Goal: Task Accomplishment & Management: Complete application form

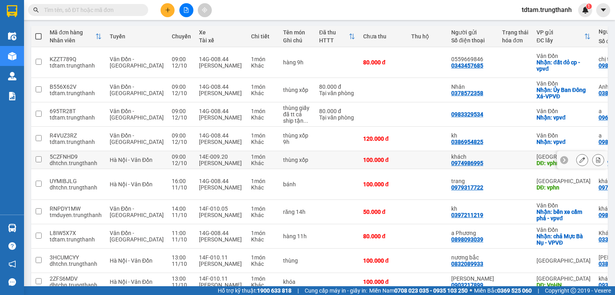
scroll to position [114, 0]
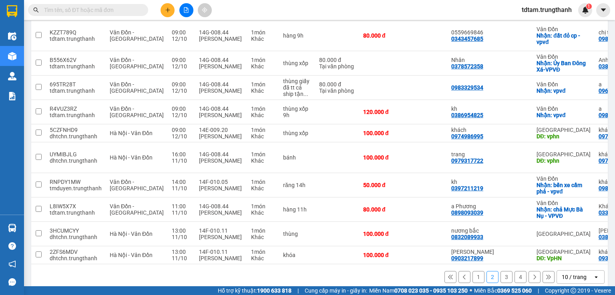
click at [472, 271] on button "1" at bounding box center [478, 277] width 12 height 12
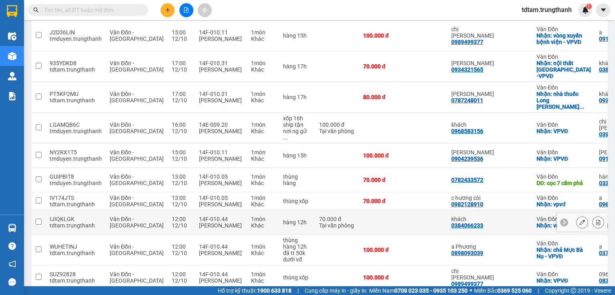
scroll to position [126, 0]
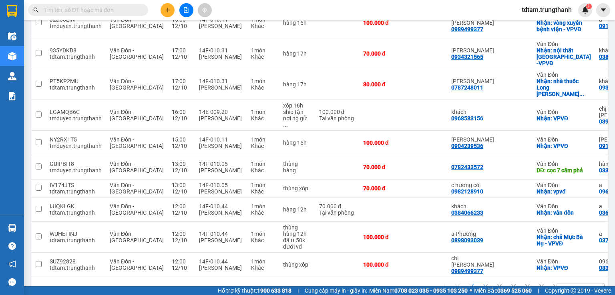
click at [488, 284] on button "2" at bounding box center [492, 290] width 12 height 12
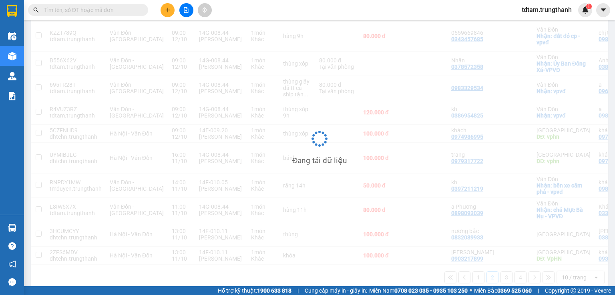
scroll to position [114, 0]
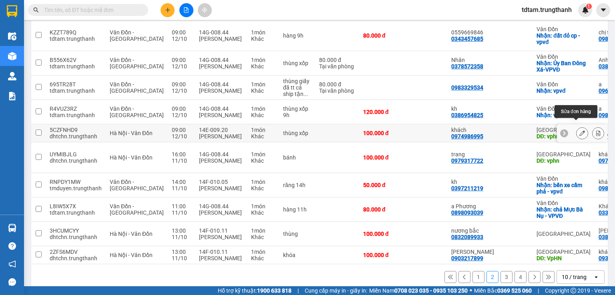
click at [579, 130] on icon at bounding box center [582, 133] width 6 height 6
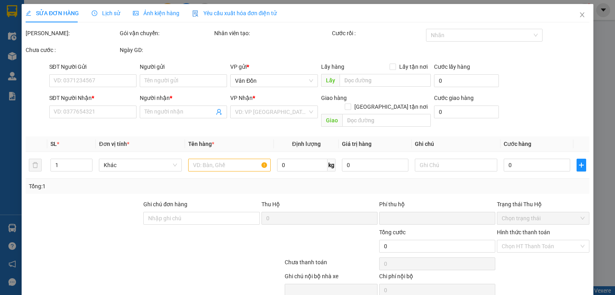
type input "0974986995"
type input "khách"
type input "vphn"
type input "0974258056"
type input "khách"
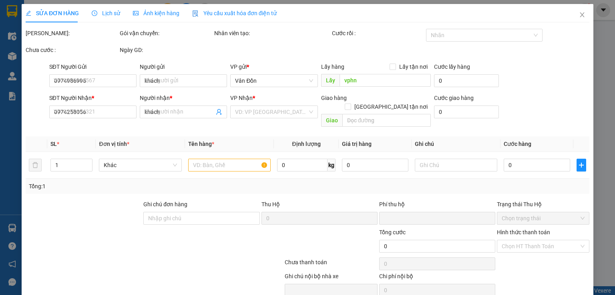
type input "vpvd"
type input "0"
type input "100.000"
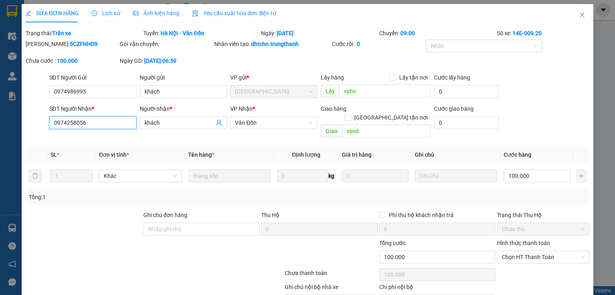
click at [91, 122] on input "0974258056" at bounding box center [92, 122] width 87 height 13
click at [579, 15] on icon "close" at bounding box center [582, 15] width 6 height 6
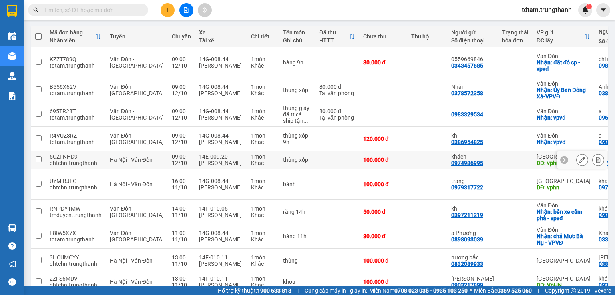
scroll to position [74, 0]
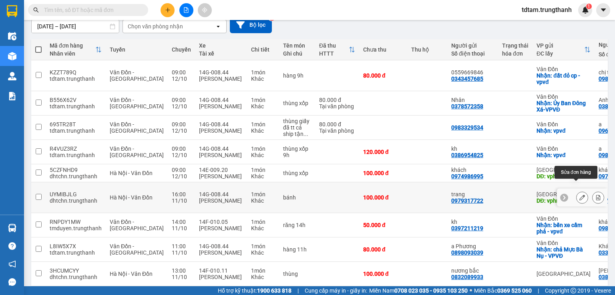
click at [579, 195] on icon at bounding box center [582, 198] width 6 height 6
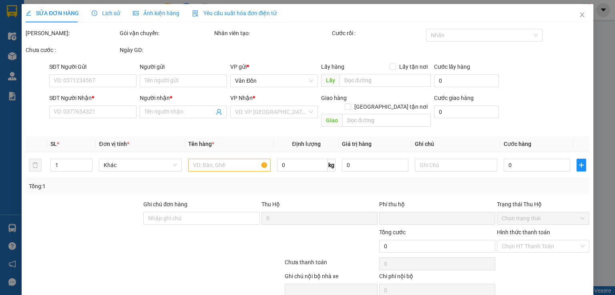
type input "0979317722"
type input "trang"
type input "vphn"
type input "0972828454"
type input "khách"
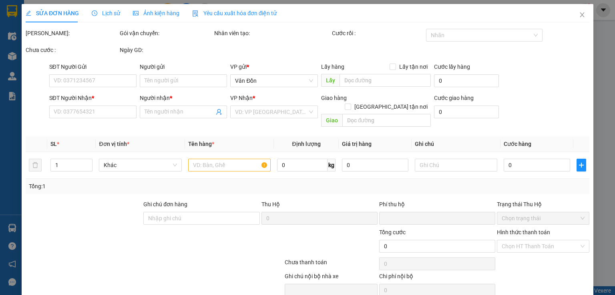
type input "631 [PERSON_NAME] Cẩm Phả"
type input "0"
type input "100.000"
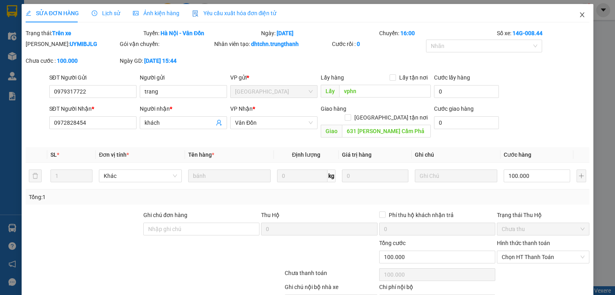
click at [579, 14] on icon "close" at bounding box center [582, 15] width 6 height 6
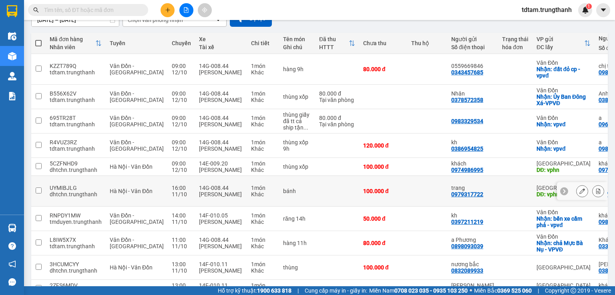
scroll to position [93, 0]
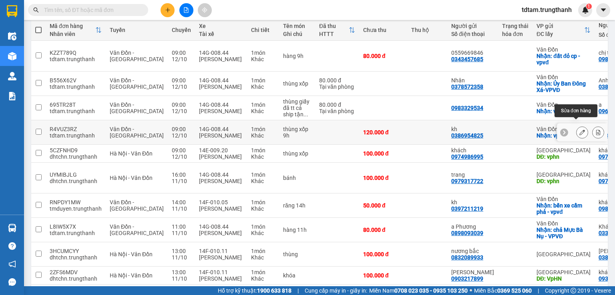
click at [579, 126] on button at bounding box center [581, 133] width 11 height 14
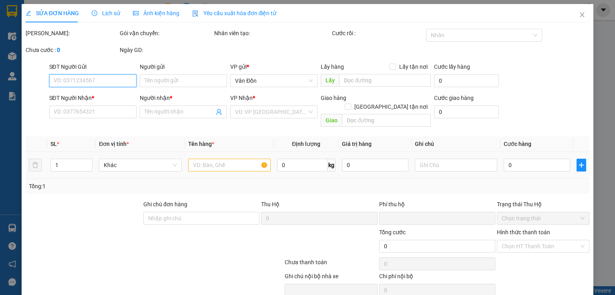
type input "0386954825"
type input "kh"
checkbox input "true"
type input "vpvđ"
type input "0985704502"
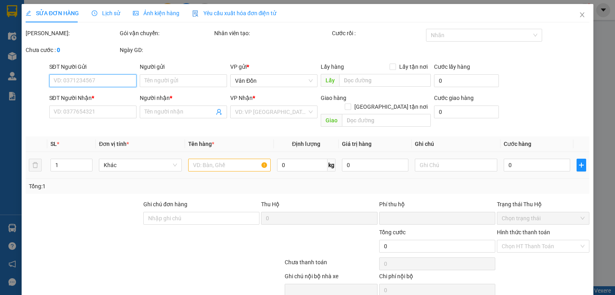
type input "a"
type input "quả cầu ocenpark [GEOGRAPHIC_DATA]"
type input "0"
type input "120.000"
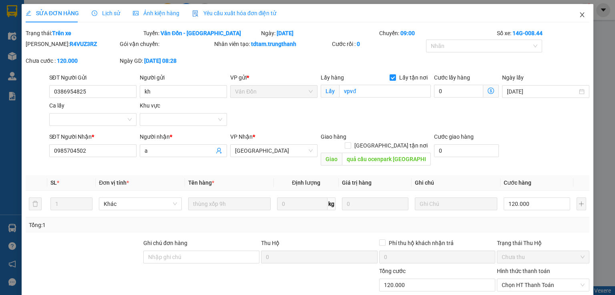
click at [579, 15] on icon "close" at bounding box center [582, 15] width 6 height 6
